Goal: Task Accomplishment & Management: Manage account settings

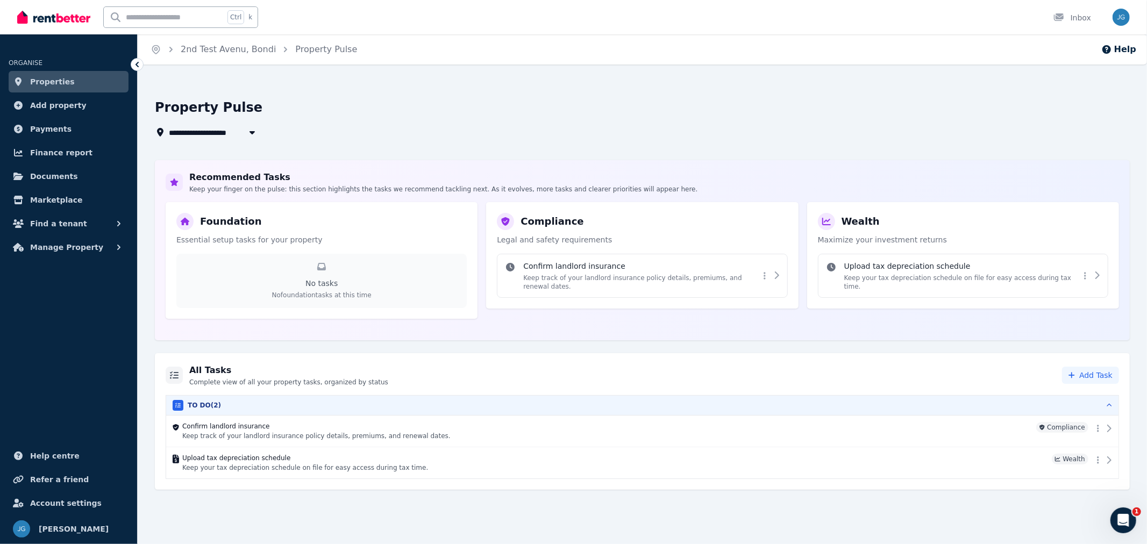
click at [82, 228] on button "Find a tenant" at bounding box center [69, 224] width 120 height 22
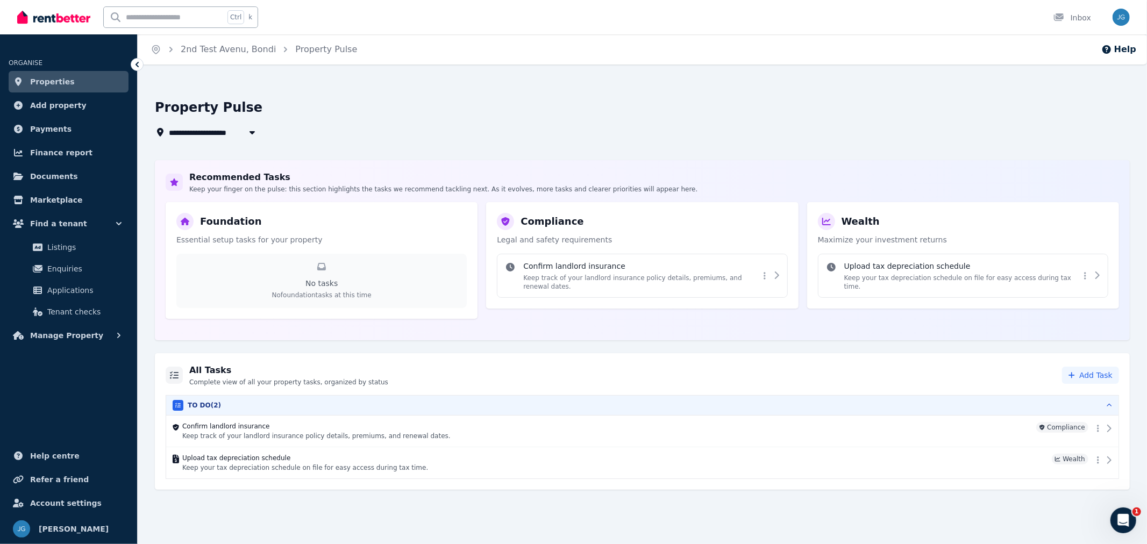
click at [82, 228] on button "Find a tenant" at bounding box center [69, 224] width 120 height 22
click at [116, 247] on icon "button" at bounding box center [119, 247] width 11 height 11
click at [121, 221] on icon "button" at bounding box center [119, 223] width 11 height 11
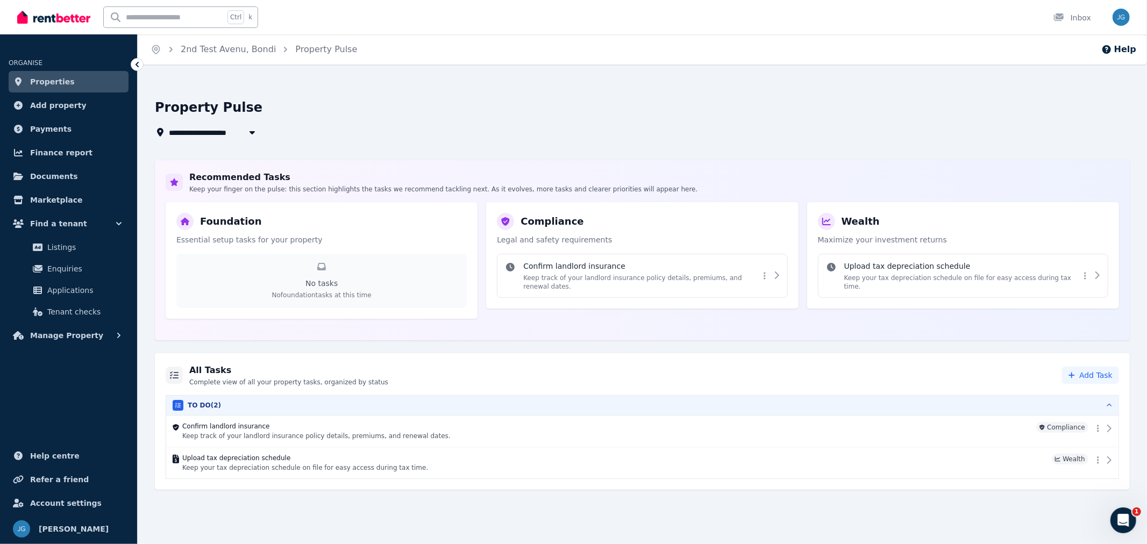
click at [121, 221] on icon "button" at bounding box center [119, 223] width 11 height 11
click at [116, 251] on icon "button" at bounding box center [119, 247] width 11 height 11
click at [95, 280] on link "Tenancies" at bounding box center [68, 271] width 111 height 22
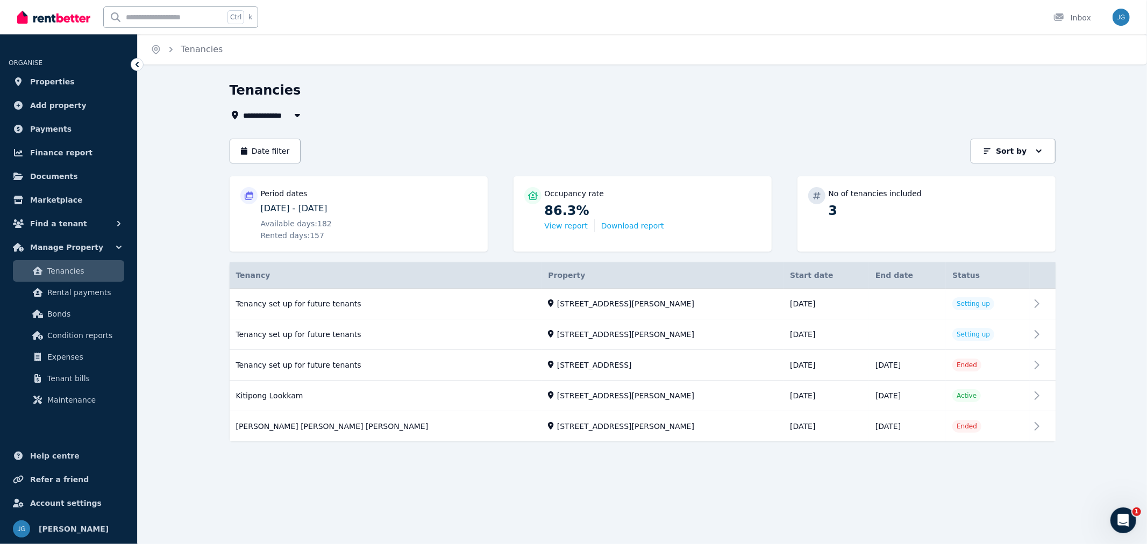
click at [122, 249] on icon "button" at bounding box center [119, 247] width 11 height 11
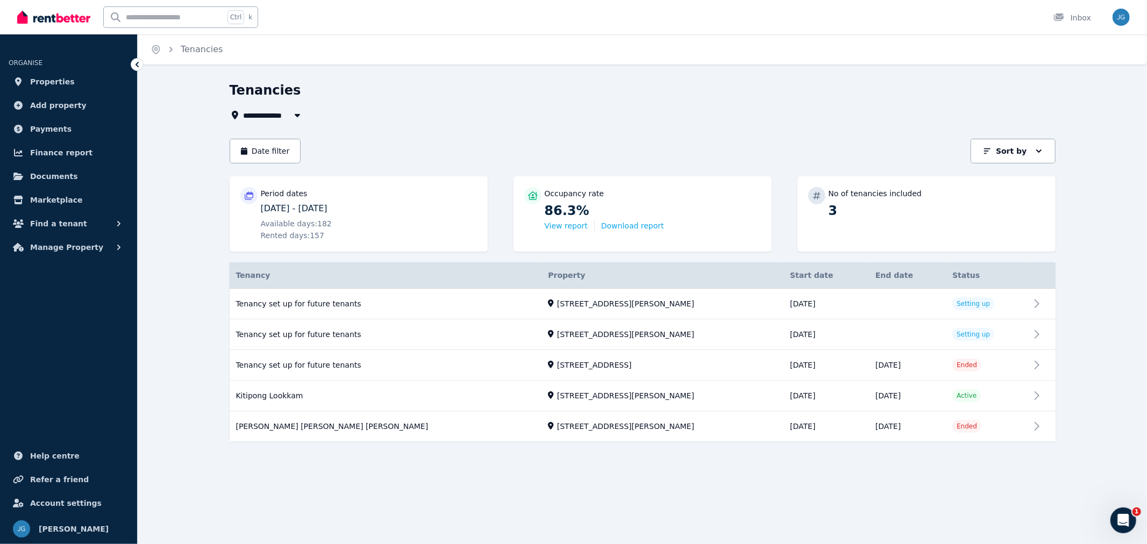
click at [53, 76] on span "Properties" at bounding box center [52, 81] width 45 height 13
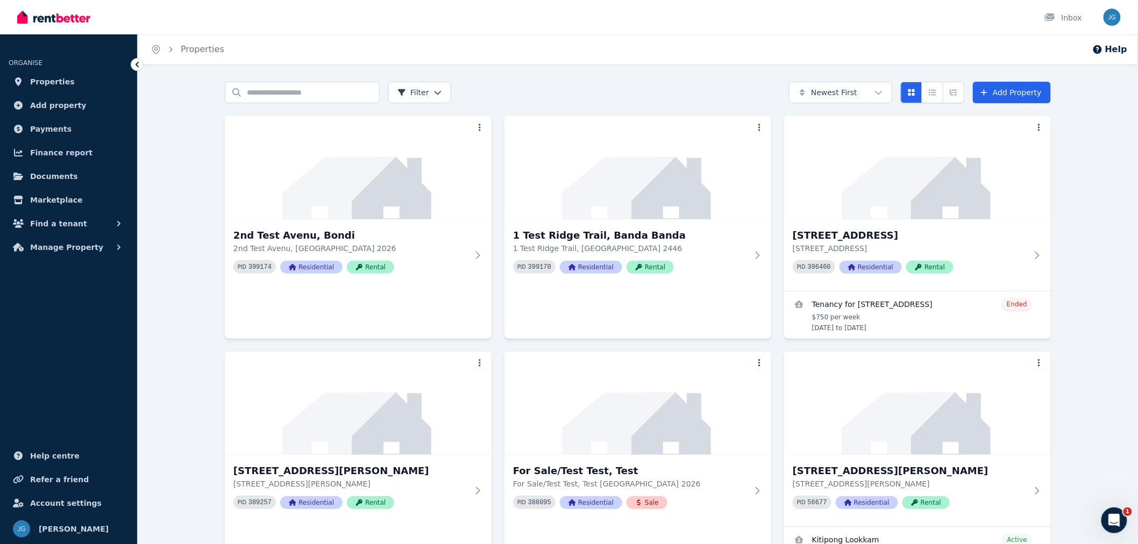
click at [52, 92] on link "Properties" at bounding box center [69, 82] width 120 height 22
click at [52, 89] on link "Properties" at bounding box center [69, 82] width 120 height 22
click at [58, 75] on span "Properties" at bounding box center [52, 81] width 45 height 13
click at [99, 256] on button "Manage Property" at bounding box center [69, 248] width 120 height 22
click at [97, 276] on span "Tenancies" at bounding box center [83, 271] width 73 height 13
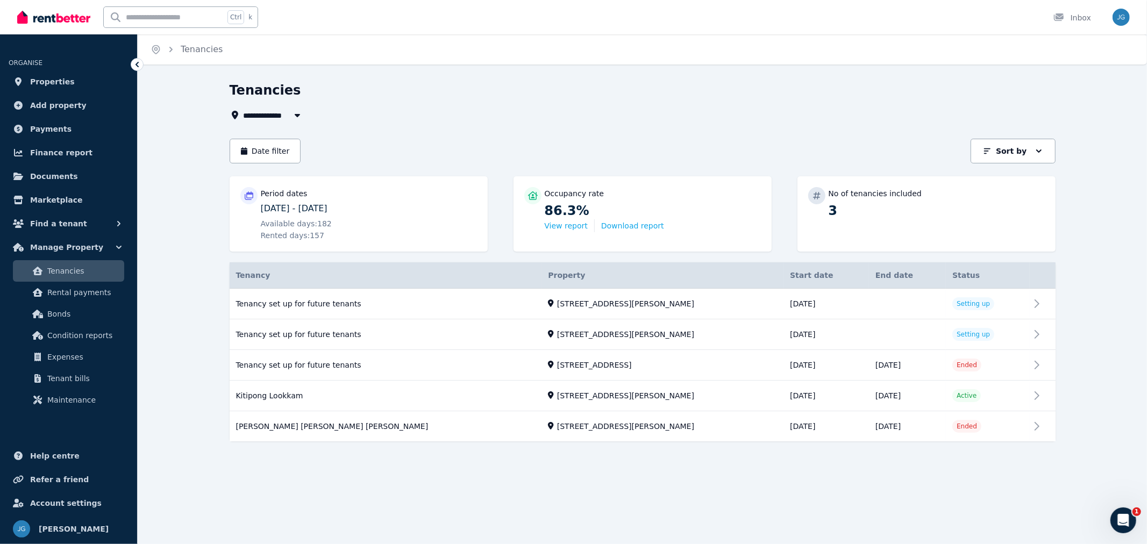
click at [656, 393] on link "View property details" at bounding box center [643, 396] width 826 height 30
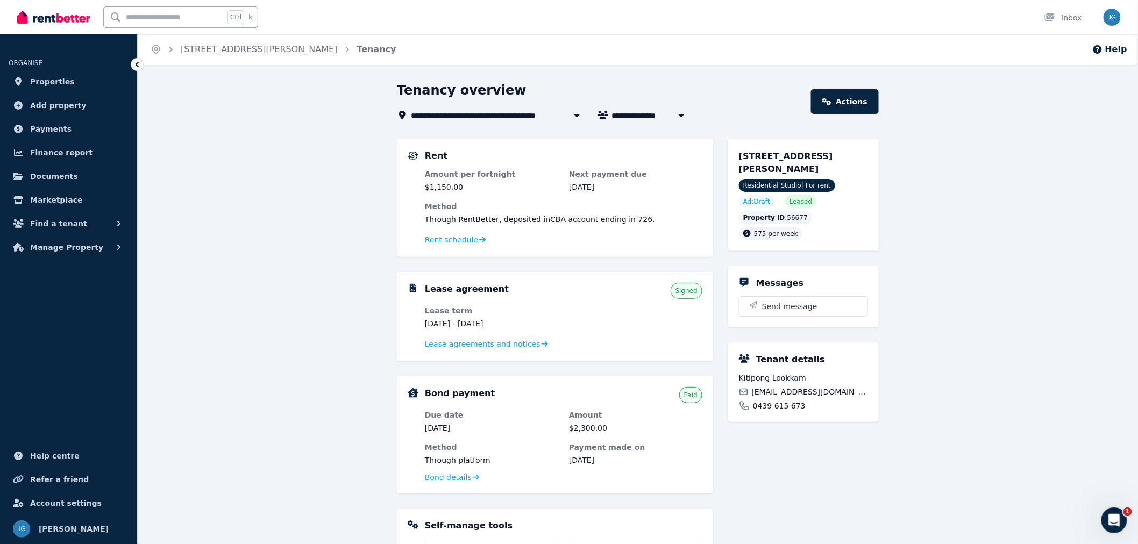
click at [44, 249] on span "Manage Property" at bounding box center [66, 247] width 73 height 13
click at [106, 250] on button "Manage Property" at bounding box center [69, 248] width 120 height 22
click at [119, 247] on icon "button" at bounding box center [118, 247] width 3 height 5
click at [119, 247] on icon "button" at bounding box center [118, 247] width 5 height 3
click at [101, 228] on button "Find a tenant" at bounding box center [69, 224] width 120 height 22
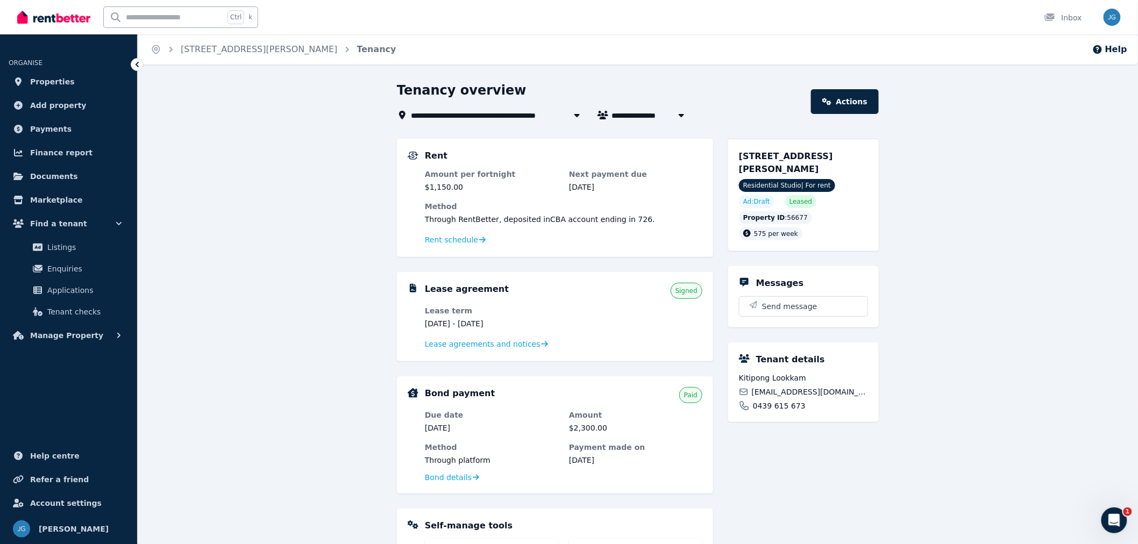
click at [101, 228] on button "Find a tenant" at bounding box center [69, 224] width 120 height 22
click at [87, 228] on button "Find a tenant" at bounding box center [69, 224] width 120 height 22
click at [70, 123] on link "Payments" at bounding box center [69, 129] width 120 height 22
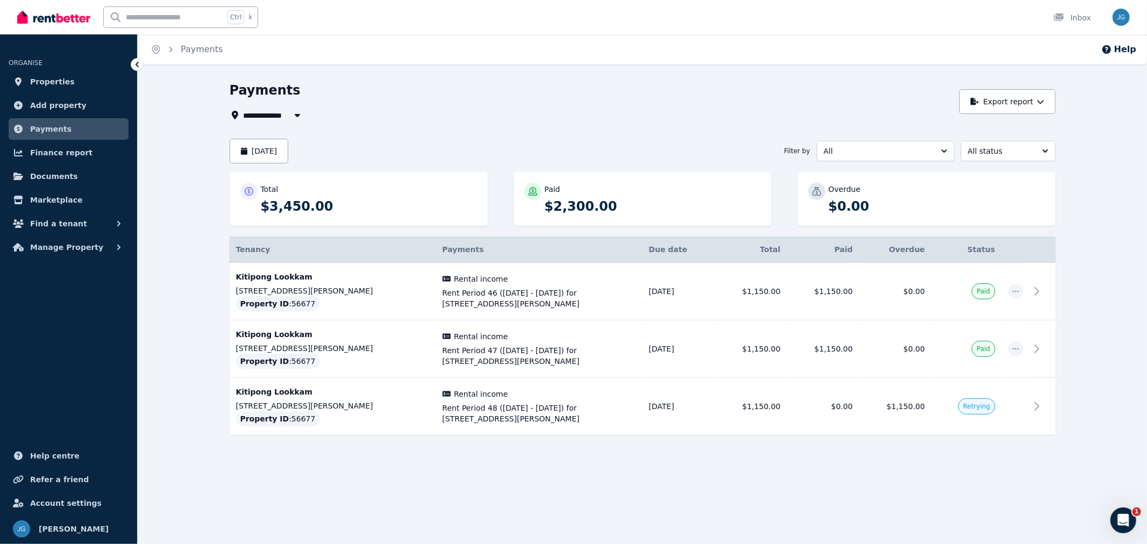
click at [67, 82] on link "Properties" at bounding box center [69, 82] width 120 height 22
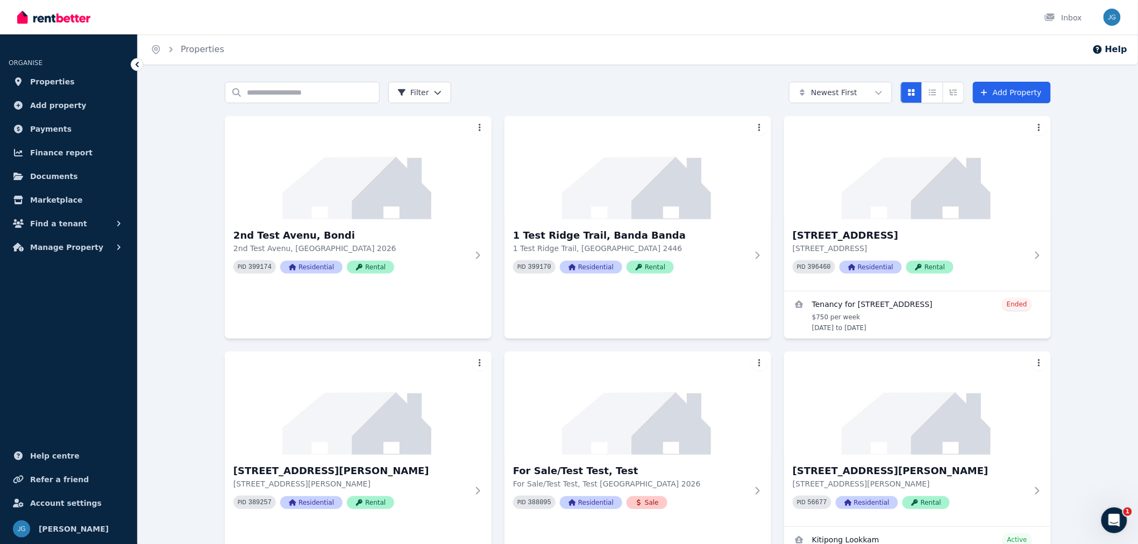
click at [953, 429] on img at bounding box center [917, 403] width 267 height 103
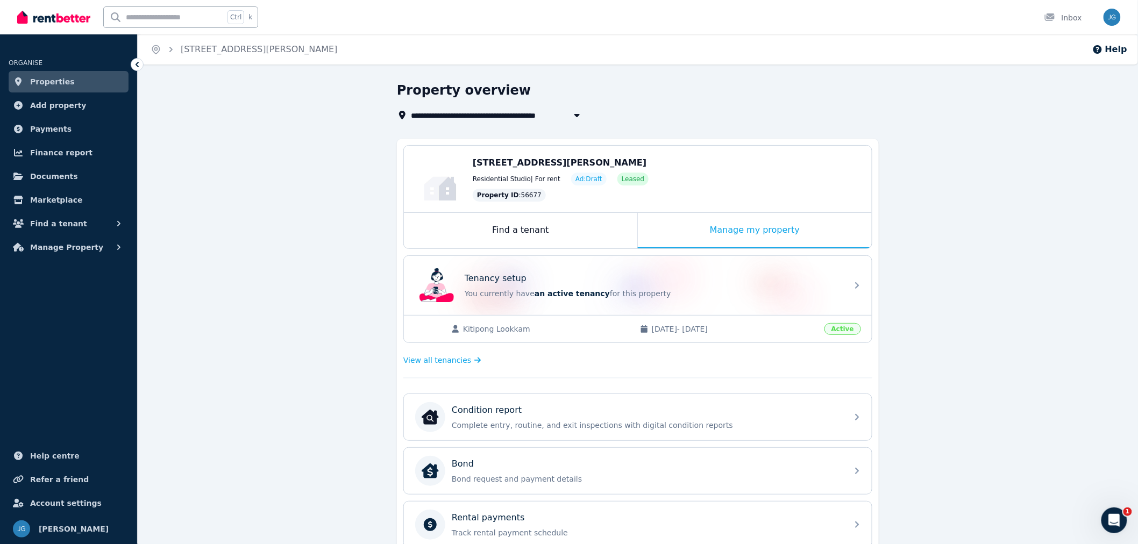
click at [568, 238] on div "Find a tenant" at bounding box center [520, 231] width 233 height 36
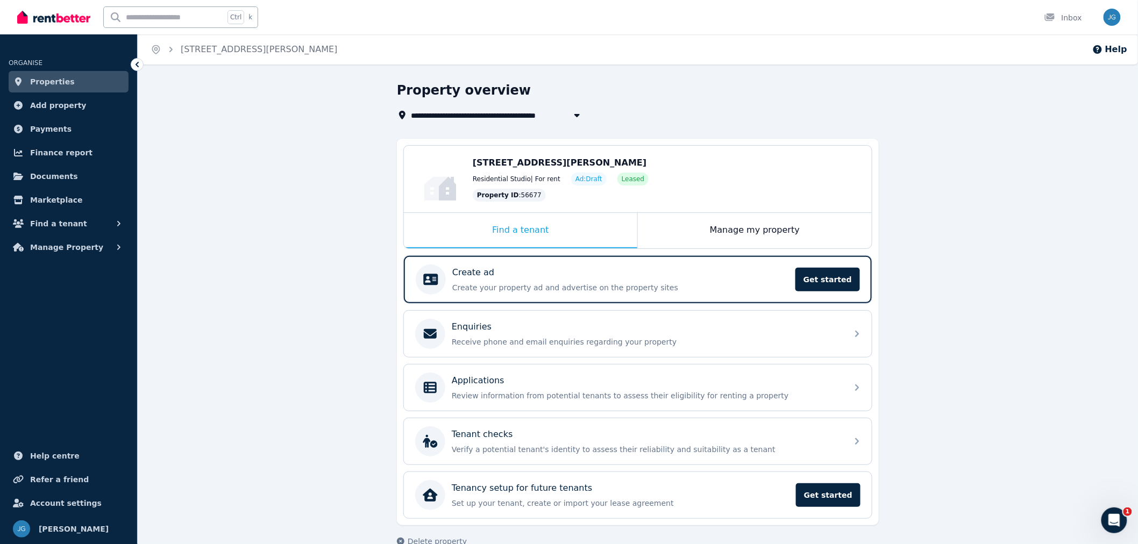
click at [664, 232] on div "Manage my property" at bounding box center [755, 231] width 234 height 36
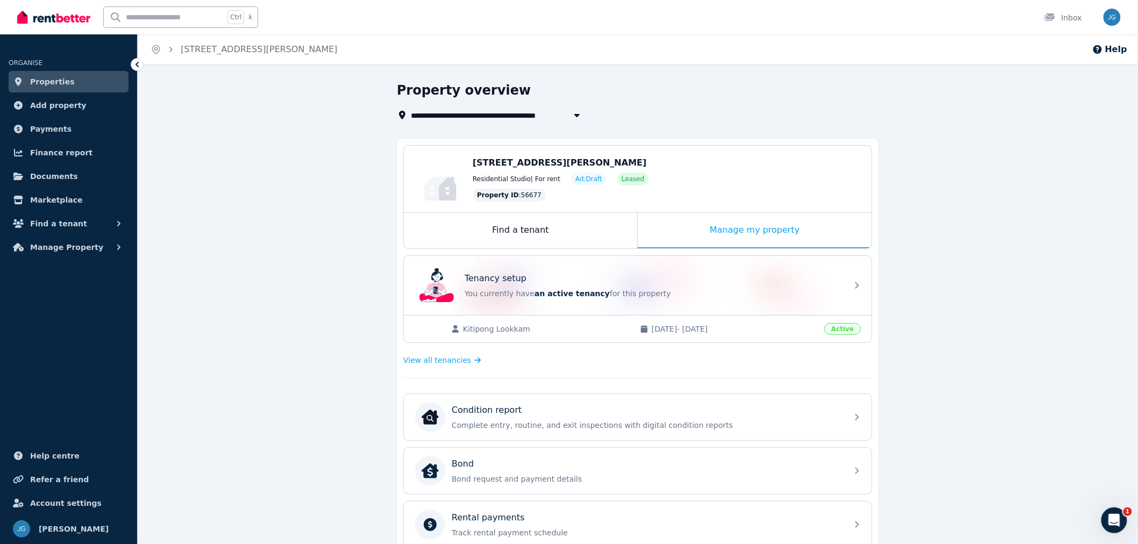
click at [635, 232] on div "Find a tenant" at bounding box center [520, 231] width 233 height 36
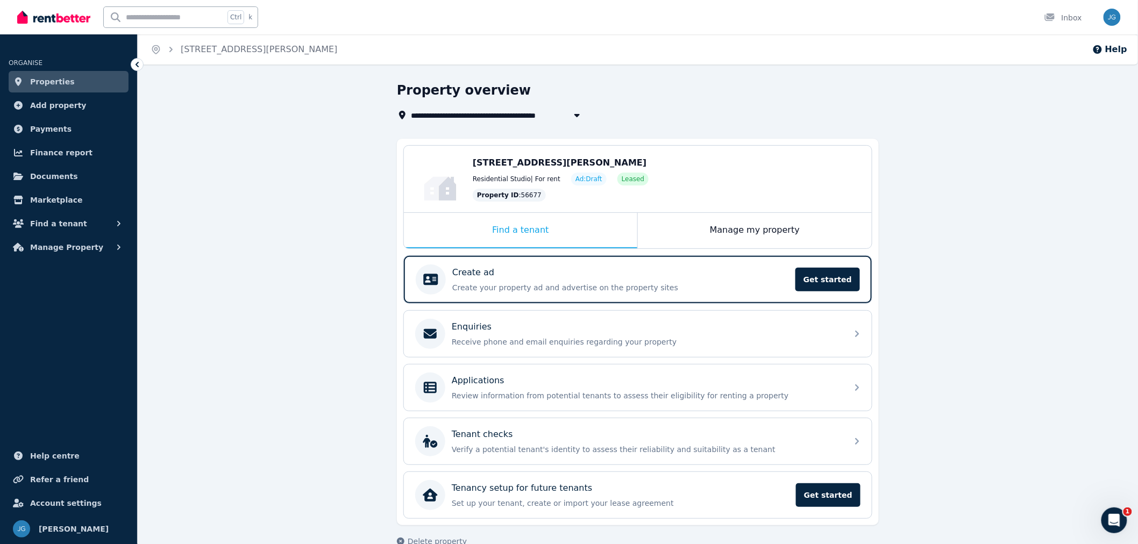
click at [661, 235] on div "Manage my property" at bounding box center [755, 231] width 234 height 36
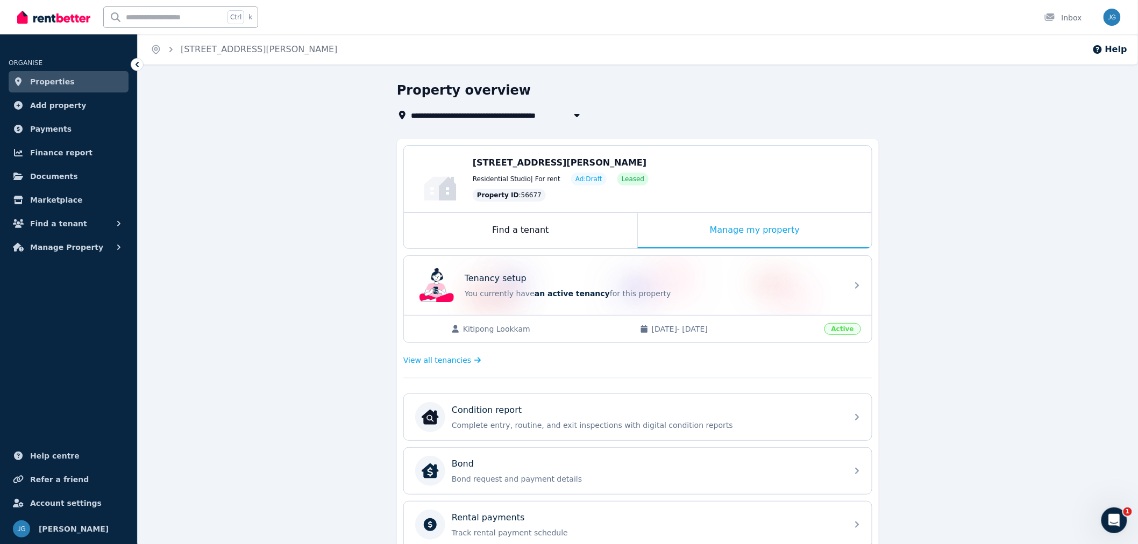
click at [635, 228] on div "Find a tenant" at bounding box center [520, 231] width 233 height 36
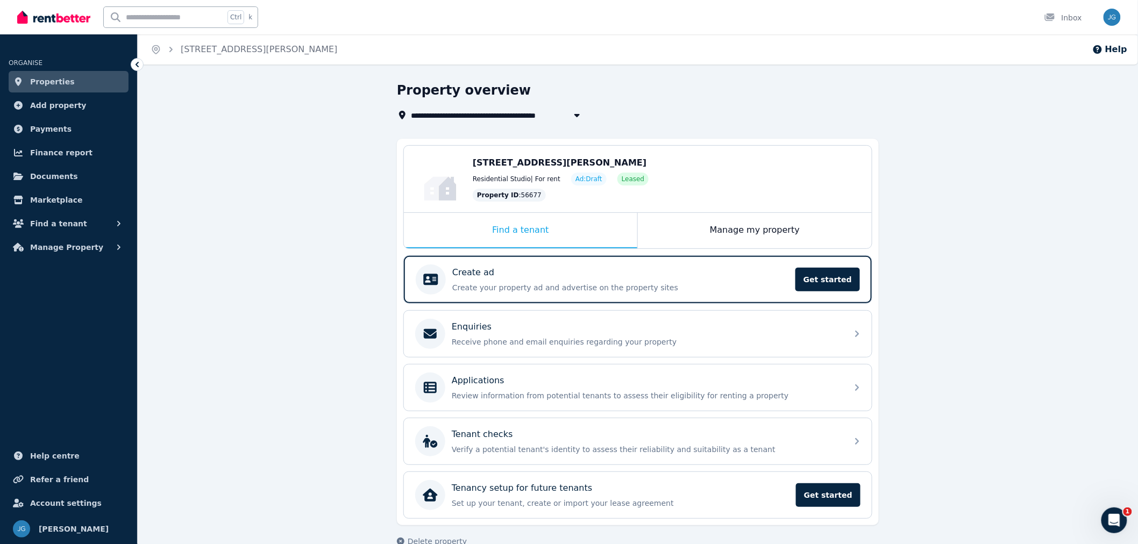
drag, startPoint x: 613, startPoint y: 216, endPoint x: 611, endPoint y: 231, distance: 15.2
click at [613, 219] on div "Find a tenant" at bounding box center [520, 231] width 233 height 36
click at [674, 224] on div "Manage my property" at bounding box center [755, 231] width 234 height 36
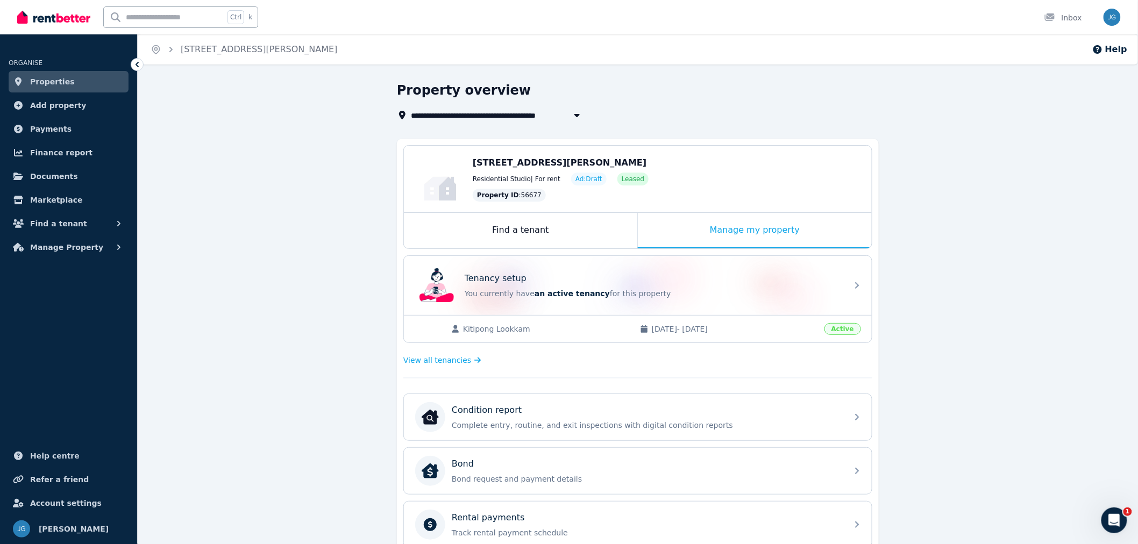
click at [595, 228] on div "Find a tenant" at bounding box center [520, 231] width 233 height 36
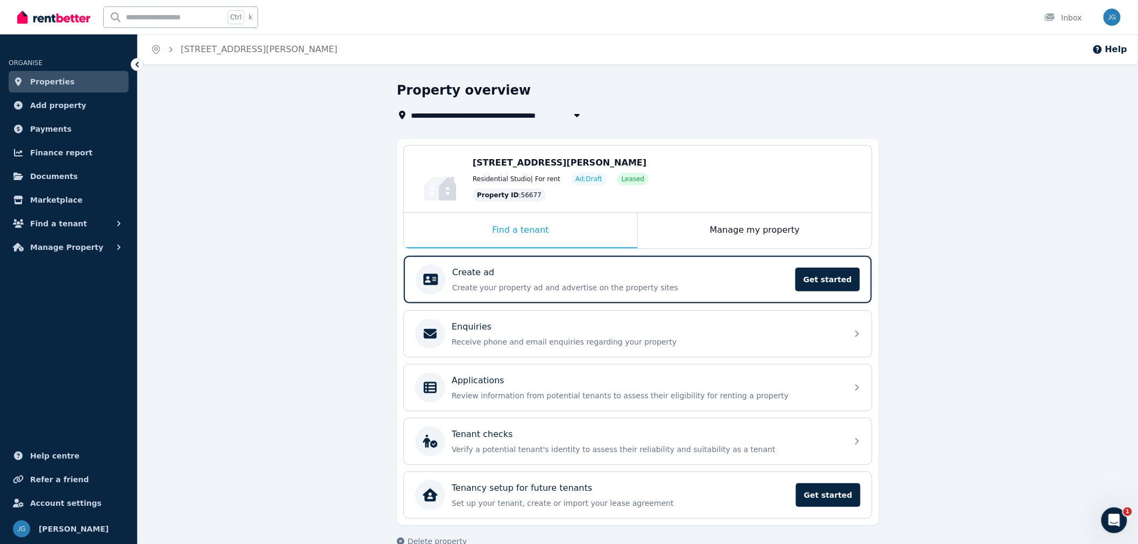
click at [725, 224] on div "Manage my property" at bounding box center [755, 231] width 234 height 36
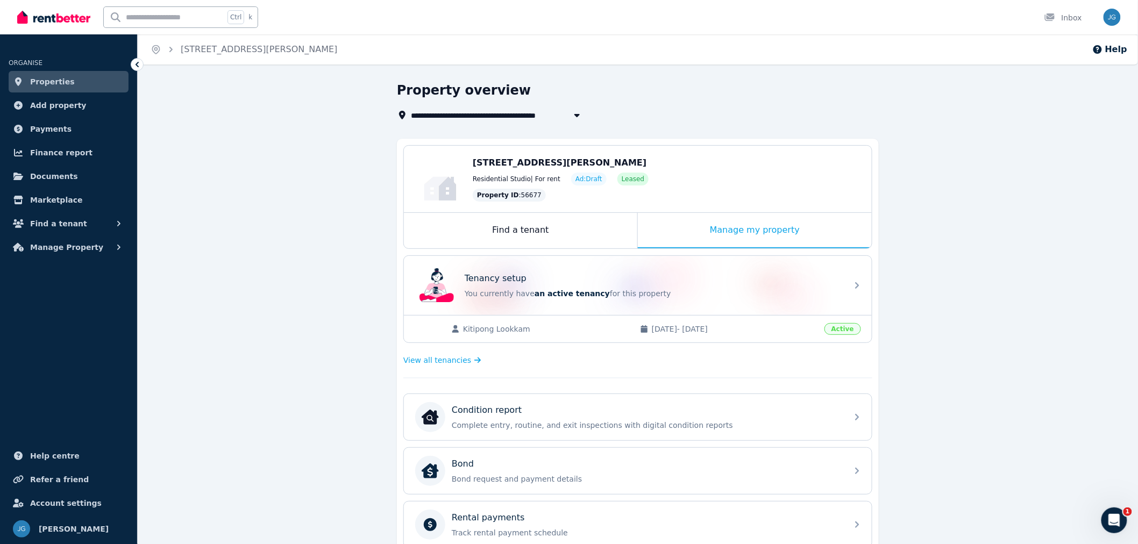
click at [609, 228] on div "Find a tenant" at bounding box center [520, 231] width 233 height 36
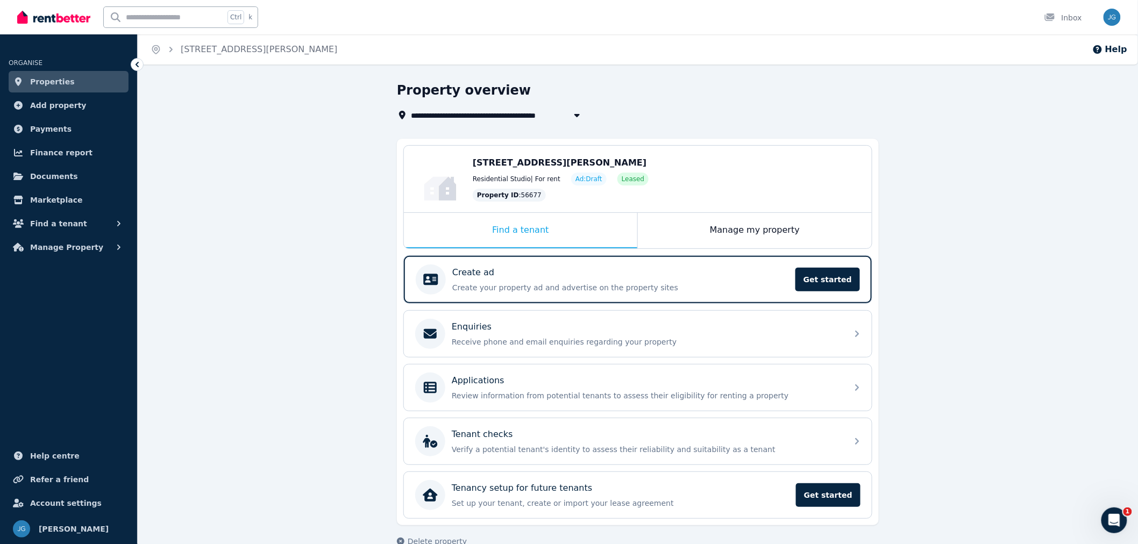
drag, startPoint x: 665, startPoint y: 228, endPoint x: 658, endPoint y: 229, distance: 6.5
click at [664, 228] on div "Manage my property" at bounding box center [755, 231] width 234 height 36
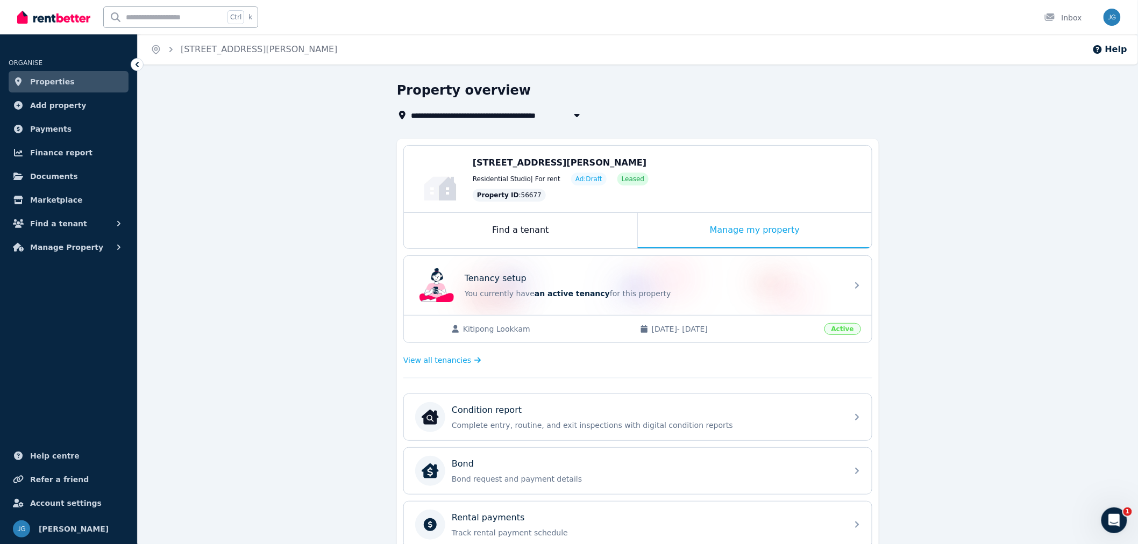
click at [586, 230] on div "Find a tenant" at bounding box center [520, 231] width 233 height 36
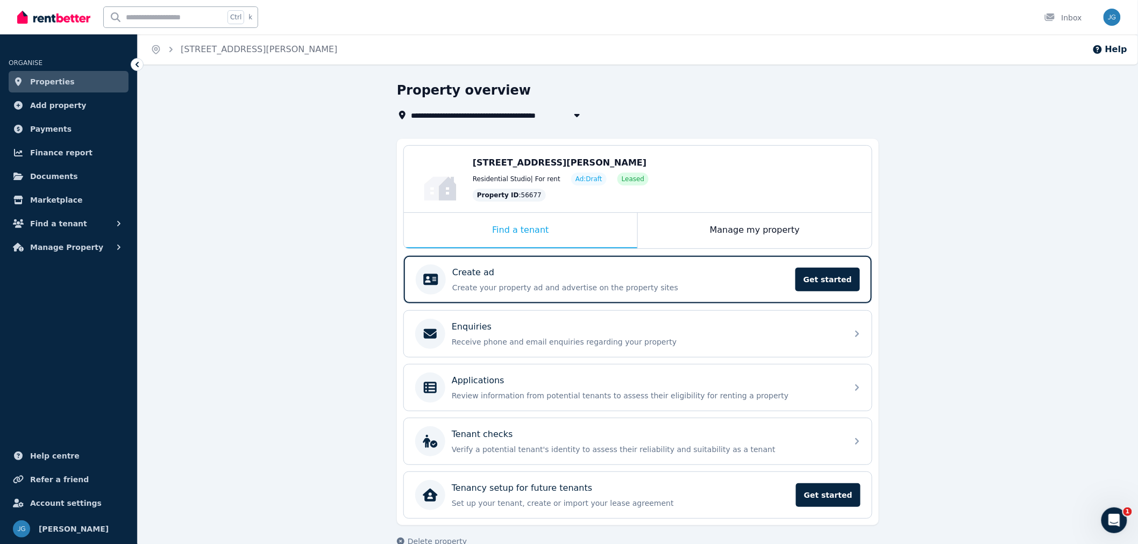
click at [670, 229] on div "Manage my property" at bounding box center [755, 231] width 234 height 36
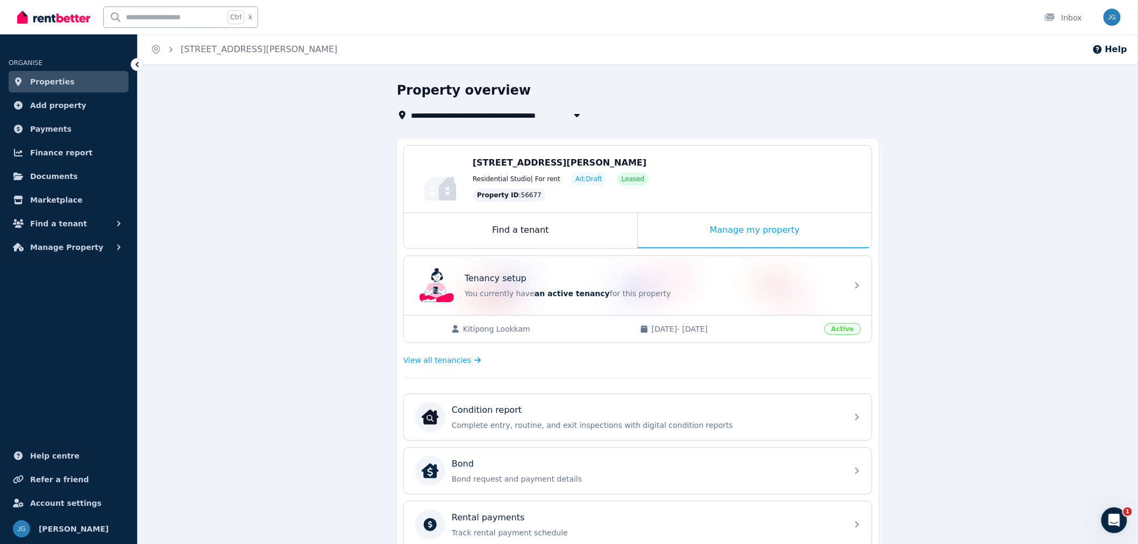
click at [587, 231] on div "Find a tenant" at bounding box center [520, 231] width 233 height 36
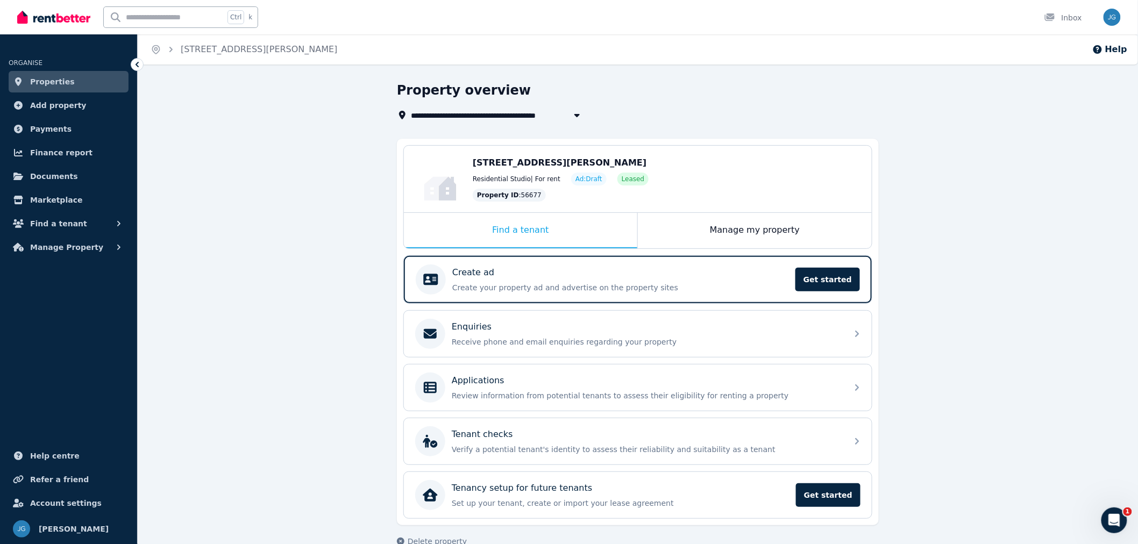
click at [693, 209] on div "Edit [STREET_ADDRESS][PERSON_NAME] Residential Studio | For rent Ad: Draft Leas…" at bounding box center [638, 179] width 468 height 67
click at [686, 234] on div "Manage my property" at bounding box center [755, 231] width 234 height 36
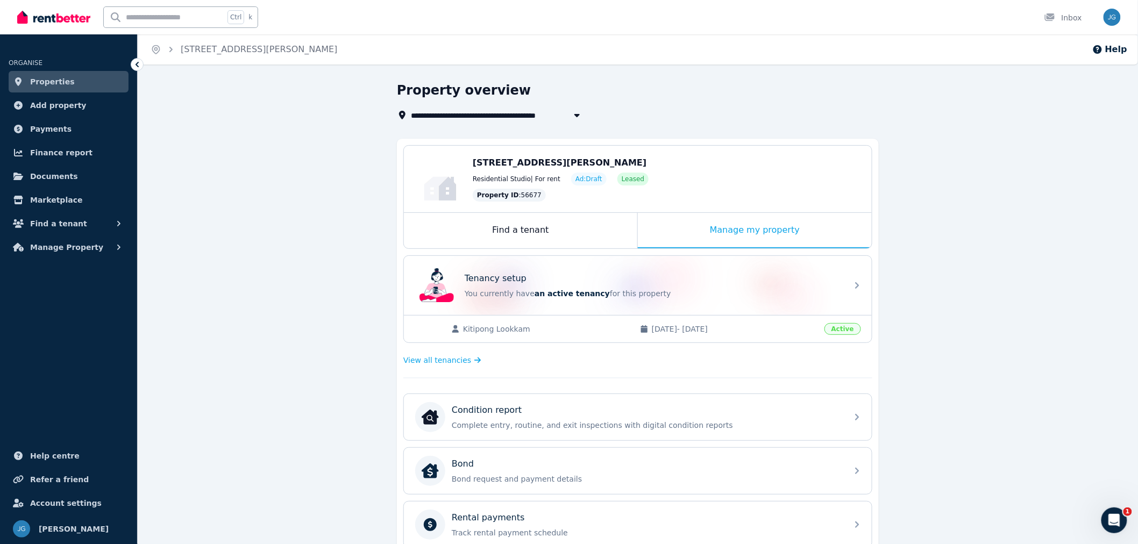
click at [55, 226] on span "Find a tenant" at bounding box center [58, 223] width 57 height 13
click at [37, 335] on span "Manage Property" at bounding box center [66, 335] width 73 height 13
click at [54, 228] on span "Find a tenant" at bounding box center [58, 223] width 57 height 13
click at [114, 224] on icon "button" at bounding box center [119, 223] width 11 height 11
click at [80, 87] on link "Properties" at bounding box center [69, 82] width 120 height 22
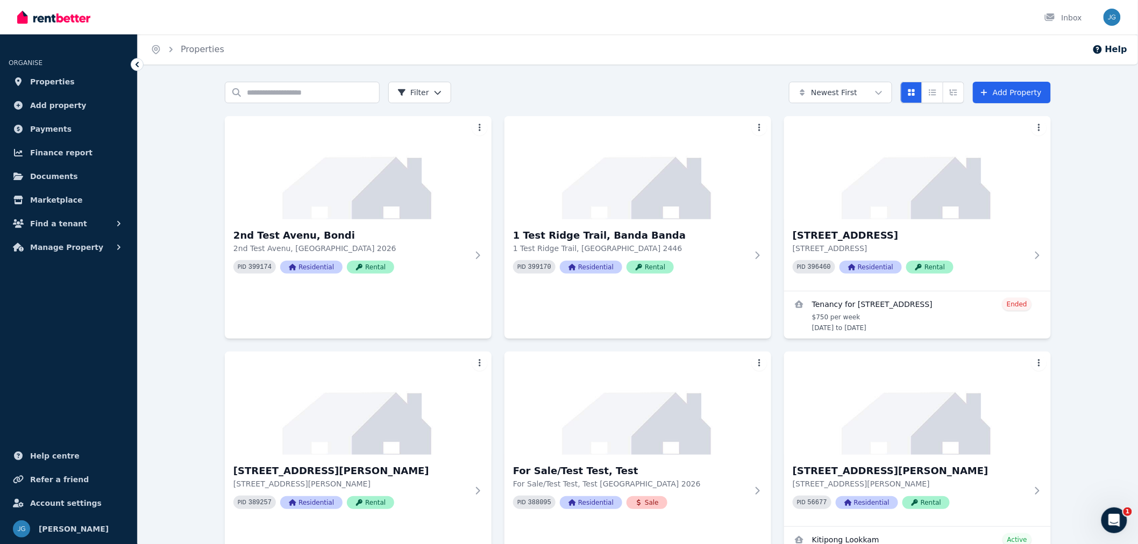
click at [294, 180] on img at bounding box center [358, 167] width 267 height 103
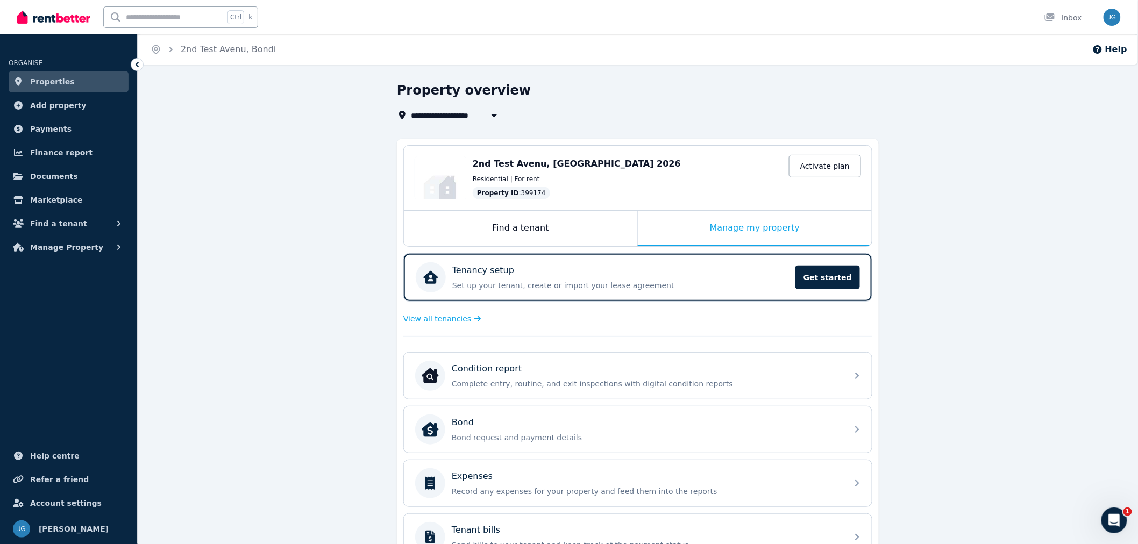
click at [672, 273] on div "Tenancy setup" at bounding box center [620, 270] width 337 height 13
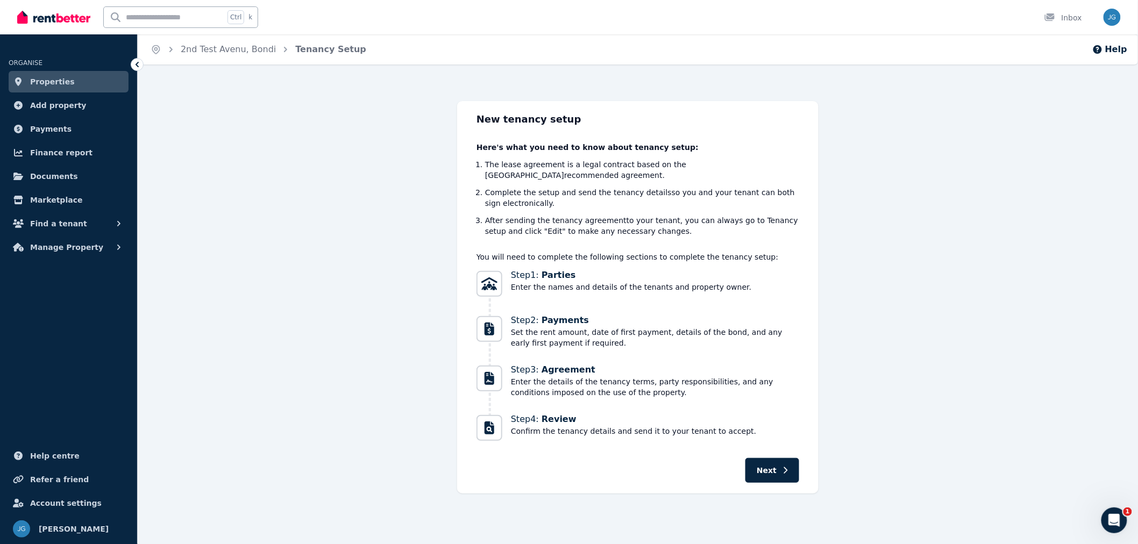
click at [760, 460] on button "Next" at bounding box center [773, 470] width 54 height 25
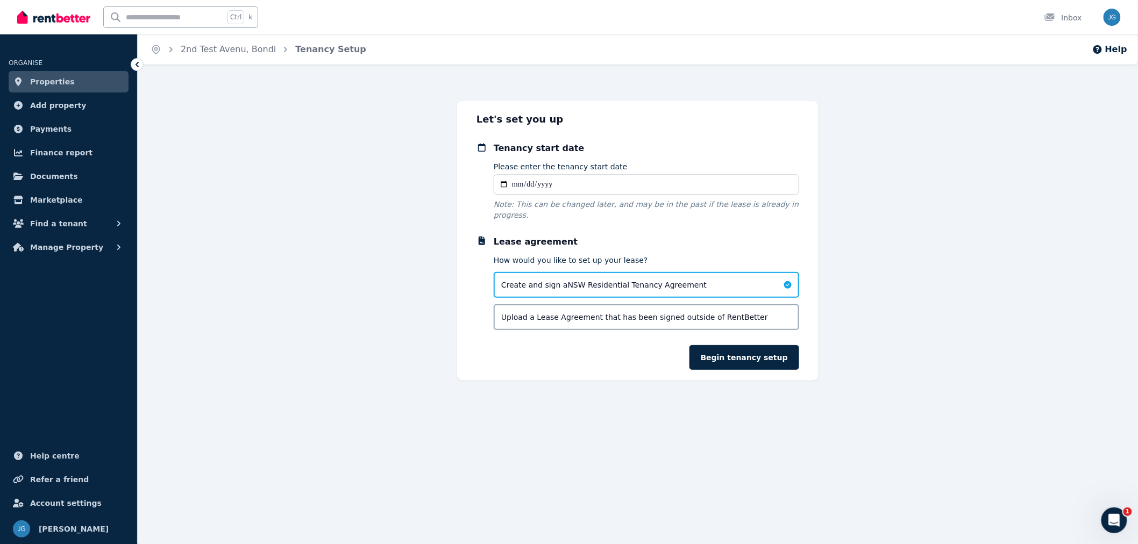
click at [29, 84] on link "Properties" at bounding box center [69, 82] width 120 height 22
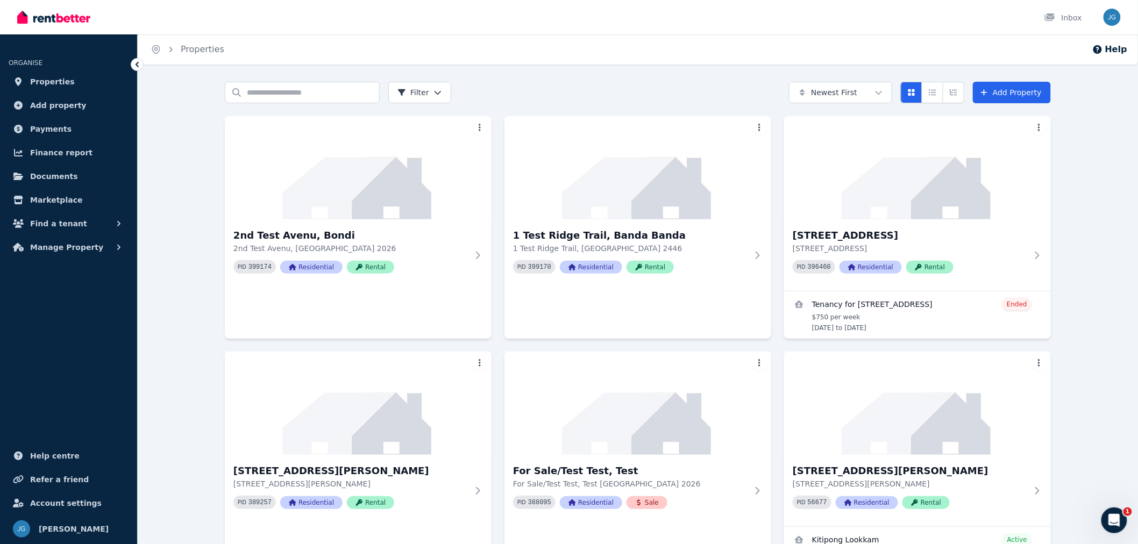
click at [648, 167] on img at bounding box center [638, 167] width 267 height 103
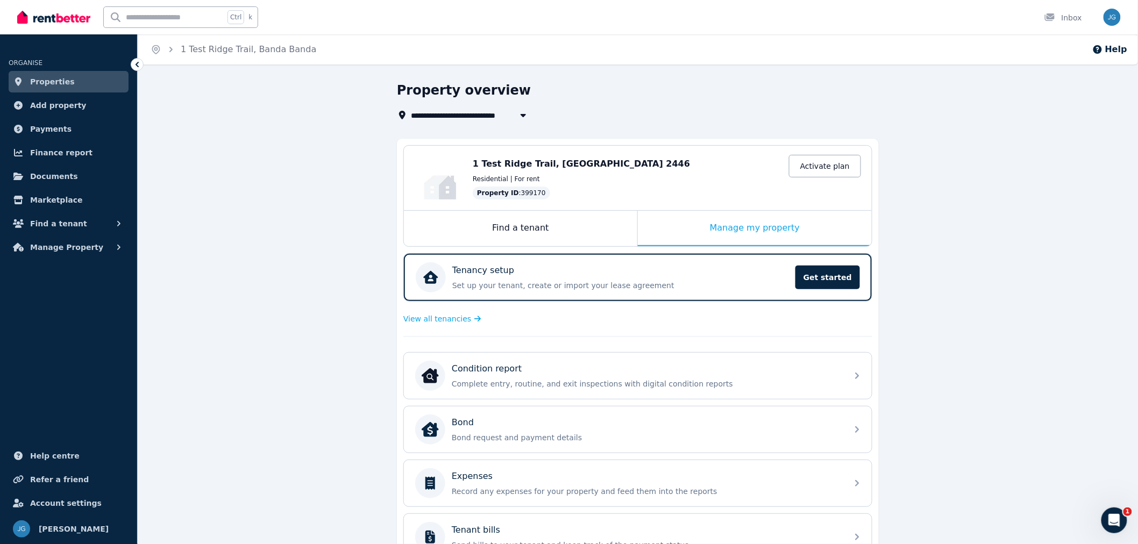
click at [66, 86] on link "Properties" at bounding box center [69, 82] width 120 height 22
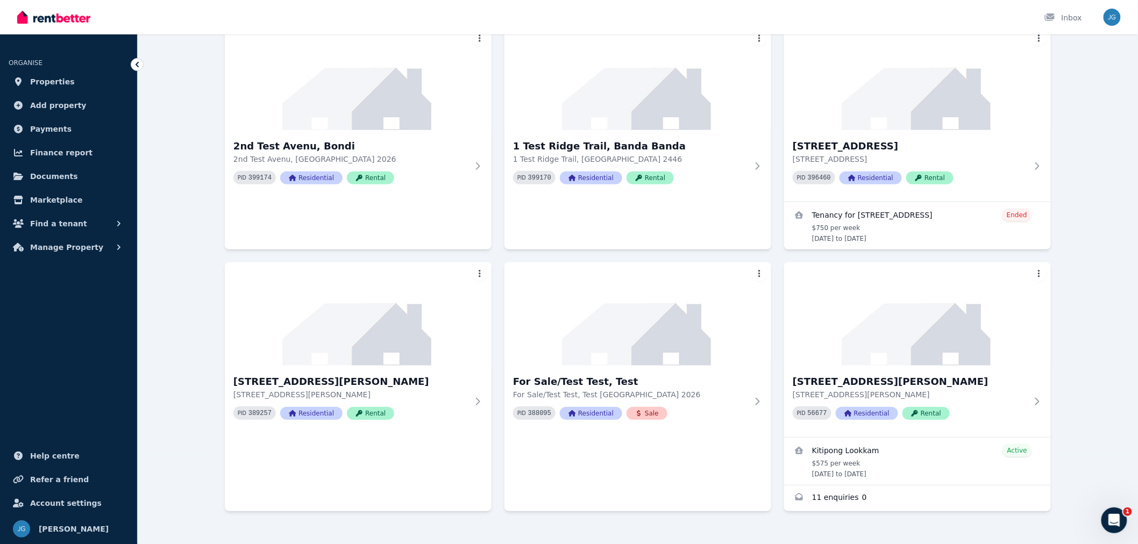
scroll to position [105, 0]
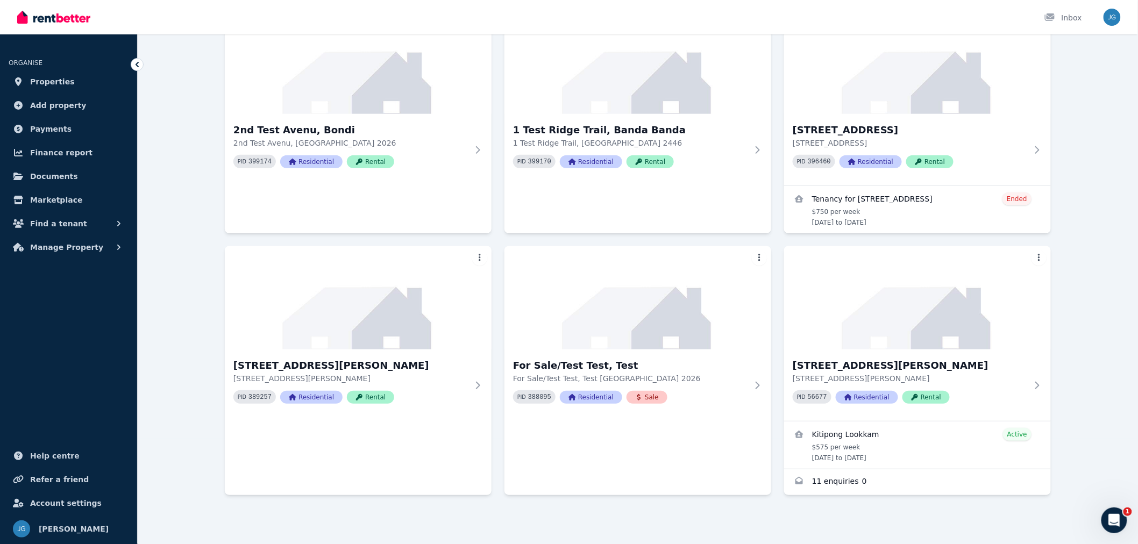
click at [868, 336] on img at bounding box center [917, 297] width 267 height 103
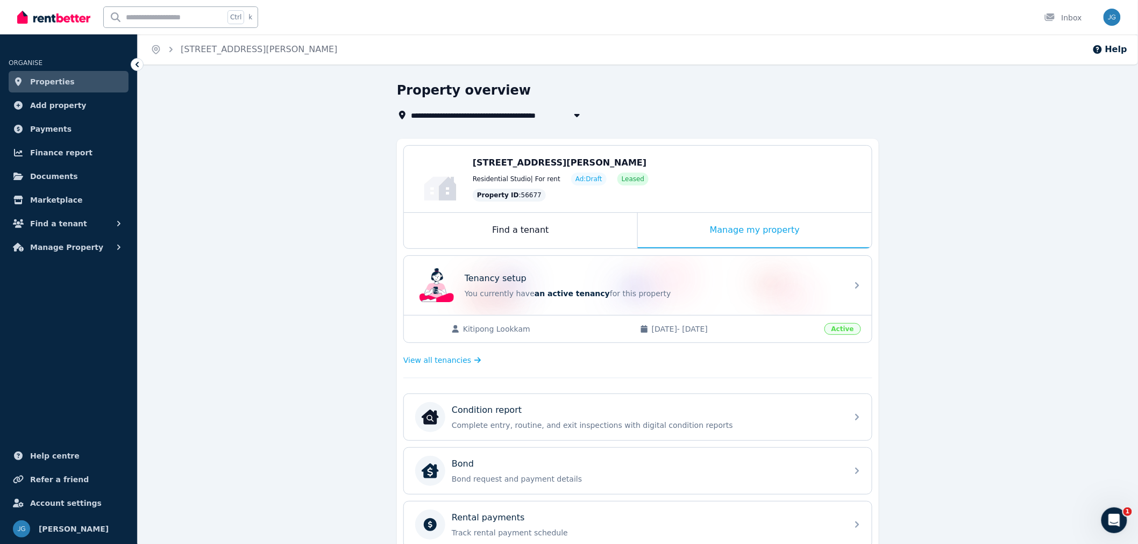
click at [793, 301] on div "Tenancy setup You currently have an active tenancy for this property" at bounding box center [628, 285] width 426 height 43
